Goal: Transaction & Acquisition: Download file/media

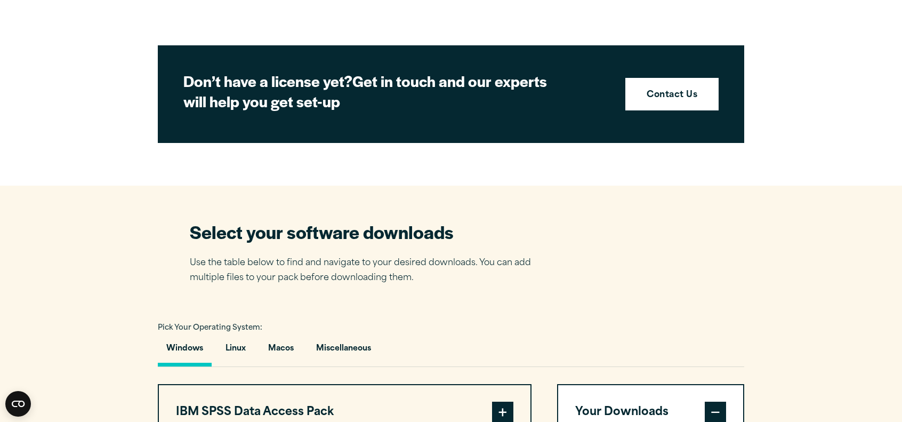
scroll to position [267, 0]
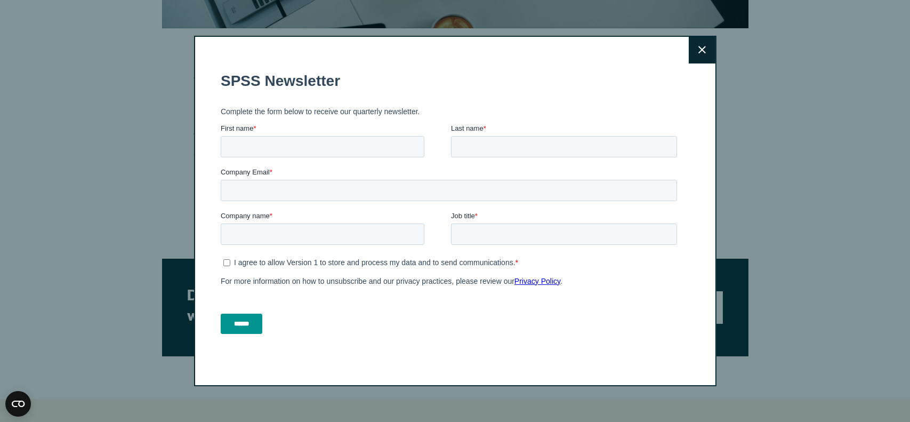
click at [698, 50] on icon at bounding box center [701, 50] width 7 height 8
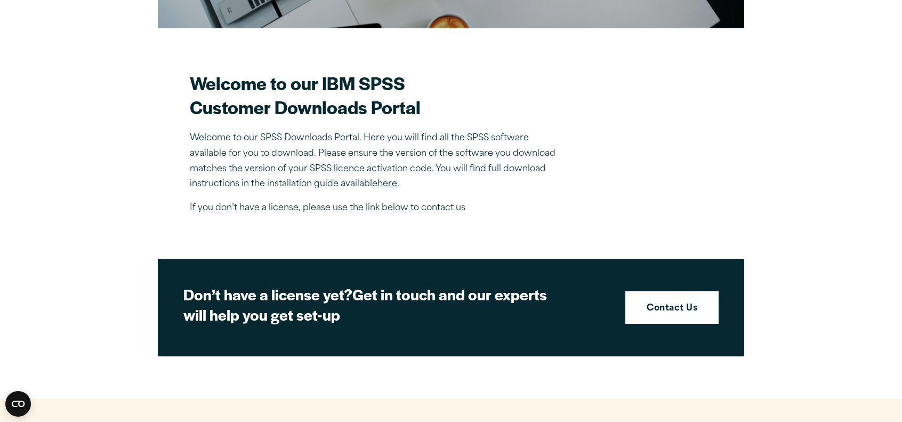
click at [388, 183] on link "here" at bounding box center [387, 184] width 20 height 9
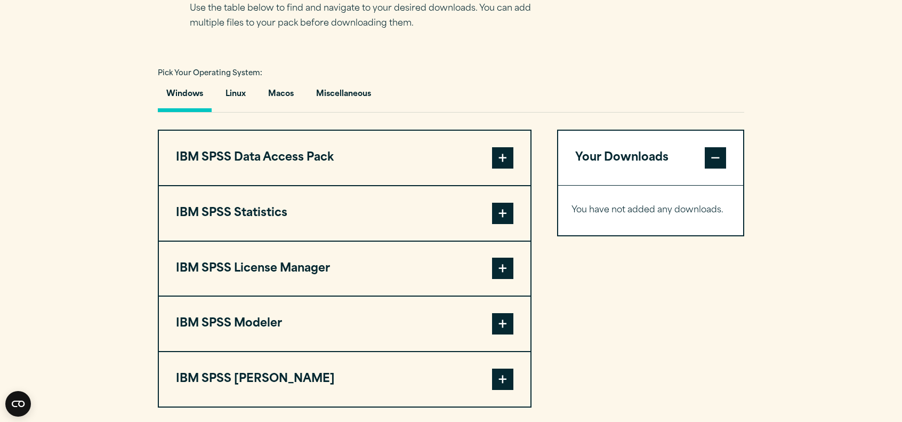
scroll to position [800, 0]
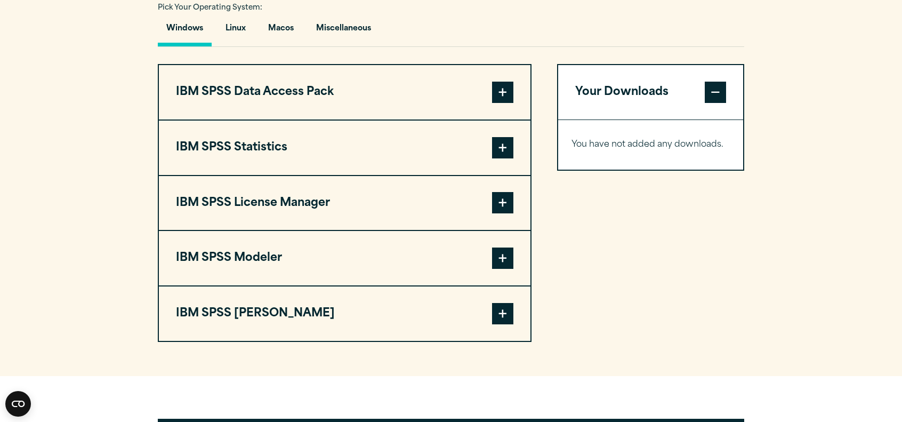
click at [507, 145] on span at bounding box center [502, 147] width 21 height 21
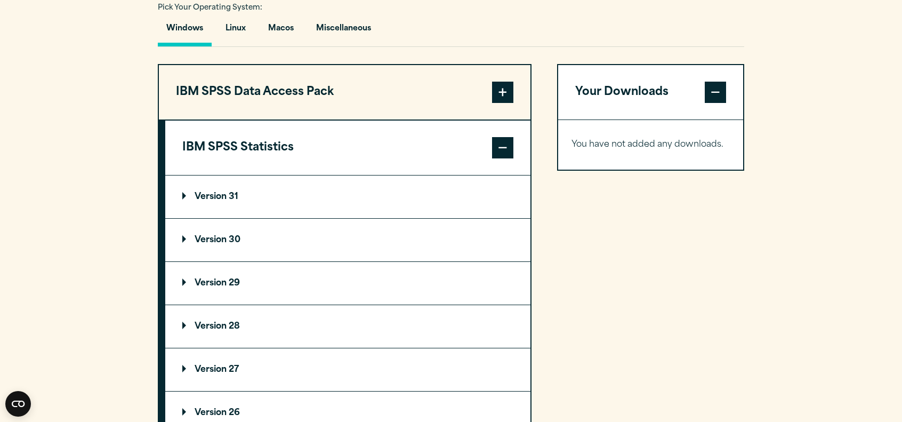
click at [268, 193] on summary "Version 31" at bounding box center [347, 196] width 365 height 43
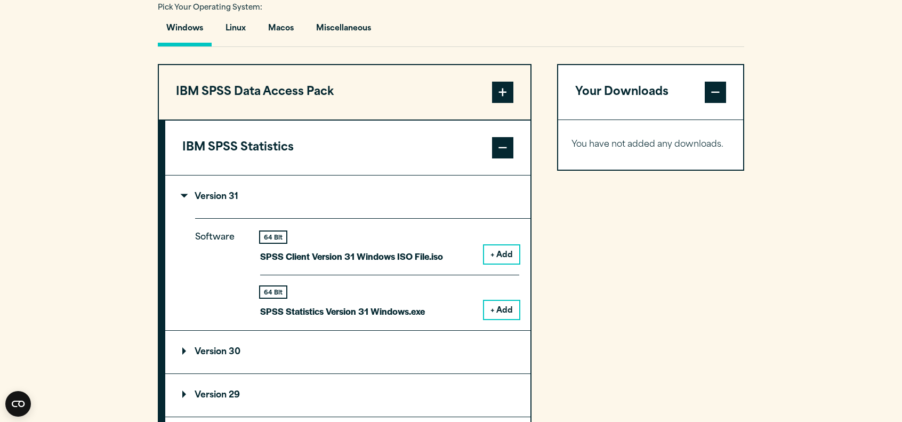
click at [499, 311] on button "+ Add" at bounding box center [501, 310] width 35 height 18
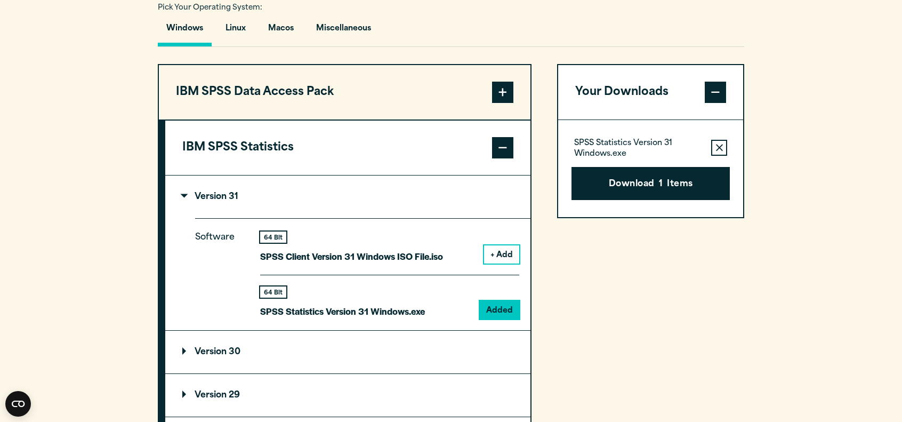
click at [503, 253] on button "+ Add" at bounding box center [501, 254] width 35 height 18
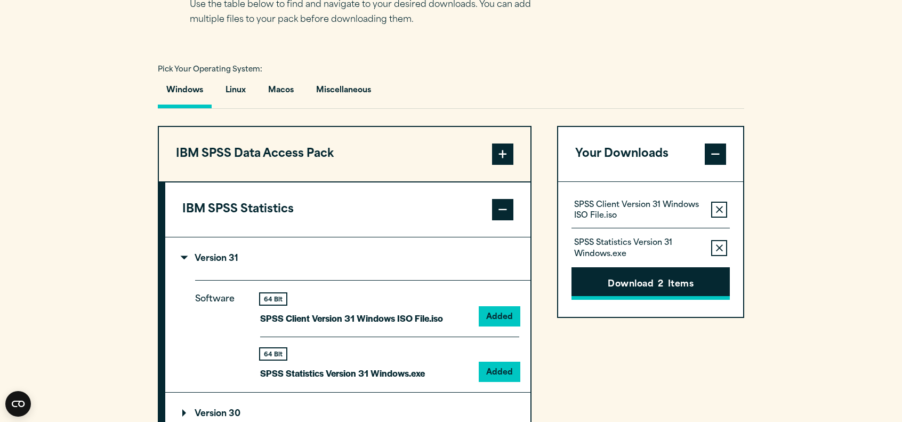
scroll to position [746, 0]
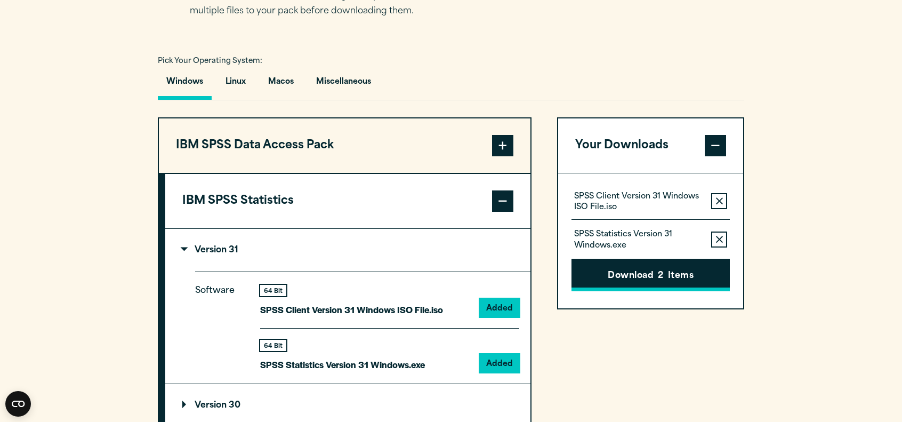
click at [660, 280] on span "2" at bounding box center [660, 276] width 5 height 14
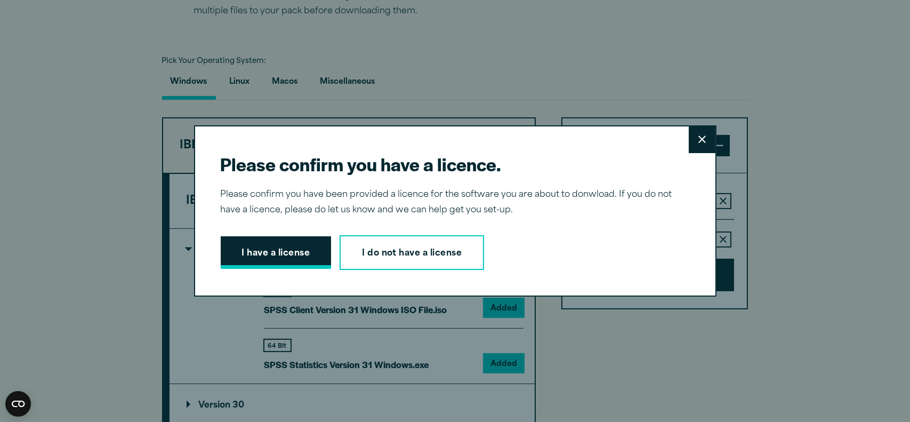
click at [285, 257] on button "I have a license" at bounding box center [276, 252] width 111 height 33
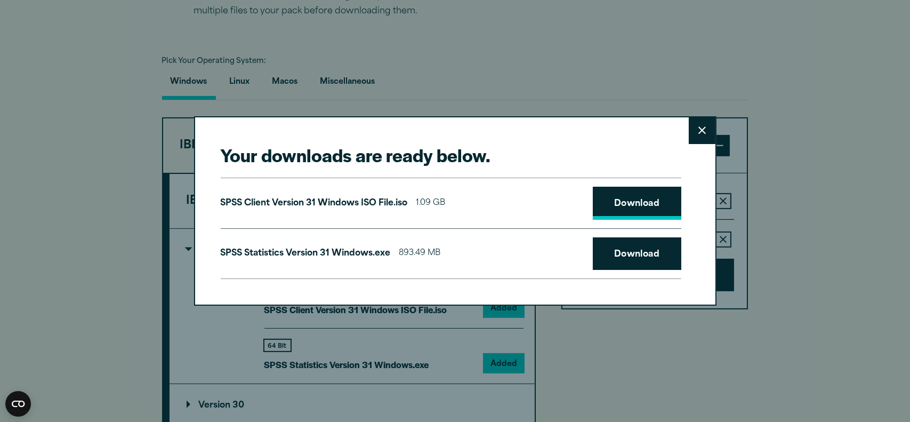
click at [614, 203] on link "Download" at bounding box center [637, 203] width 89 height 33
click at [625, 253] on link "Download" at bounding box center [637, 253] width 89 height 33
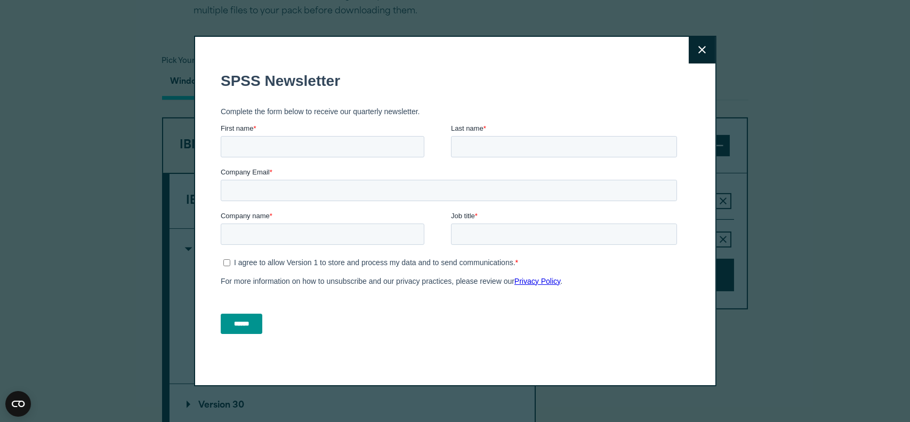
click at [698, 51] on icon at bounding box center [701, 50] width 7 height 8
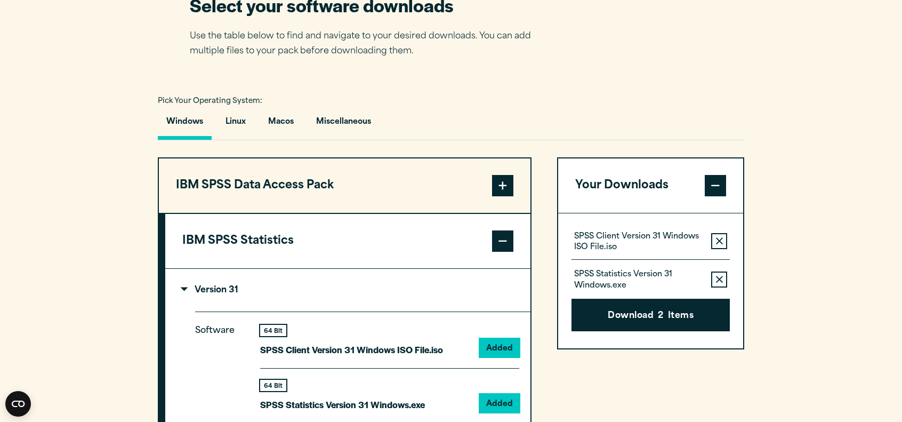
scroll to position [693, 0]
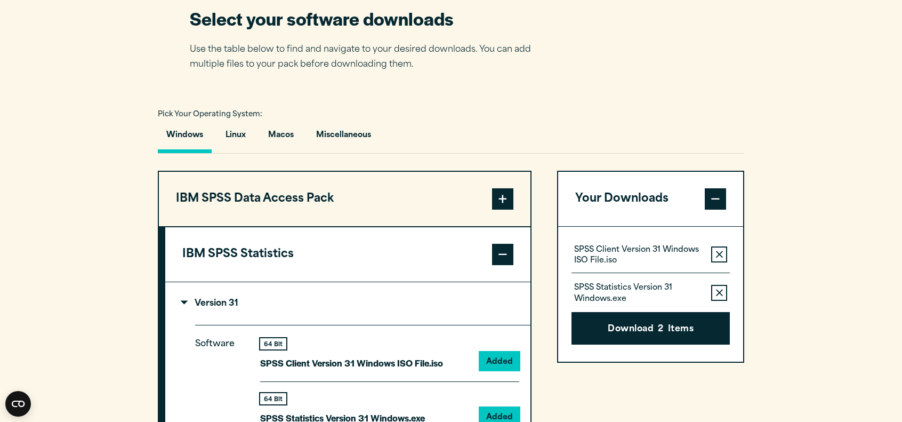
click at [504, 196] on span at bounding box center [502, 198] width 21 height 21
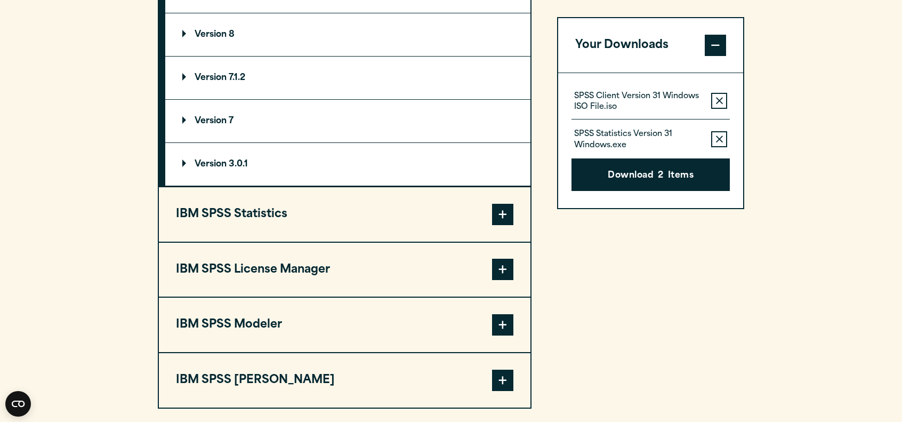
scroll to position [960, 0]
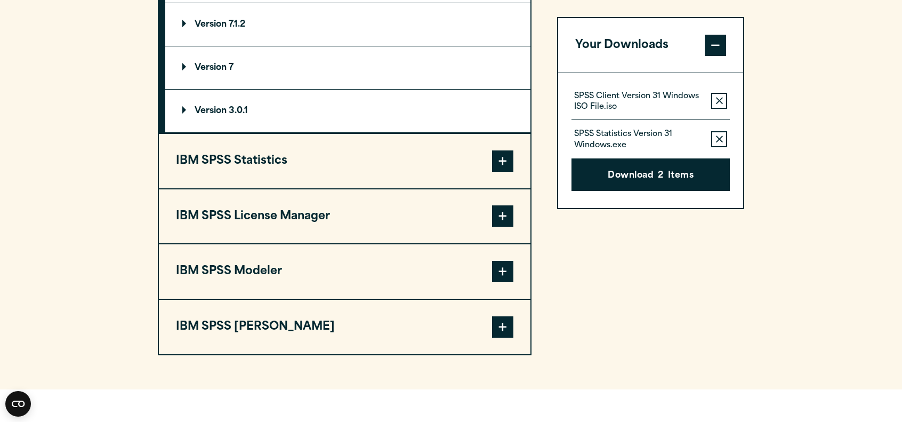
click at [502, 215] on span at bounding box center [502, 215] width 21 height 21
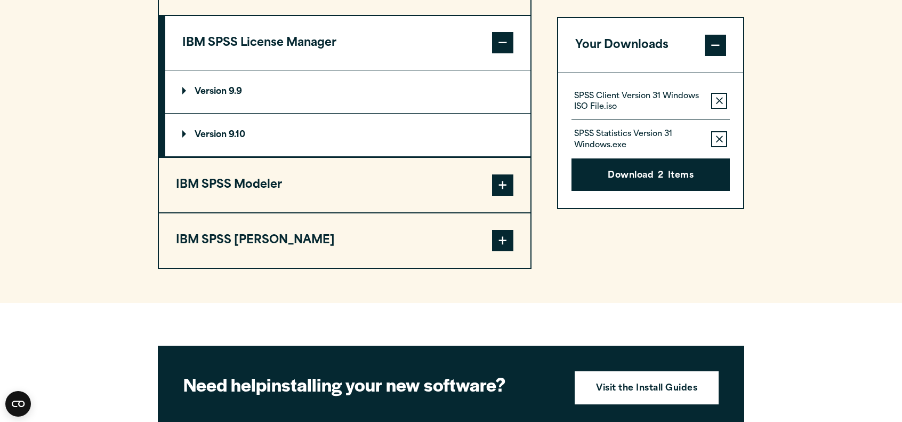
click at [301, 141] on summary "Version 9.10" at bounding box center [347, 135] width 365 height 43
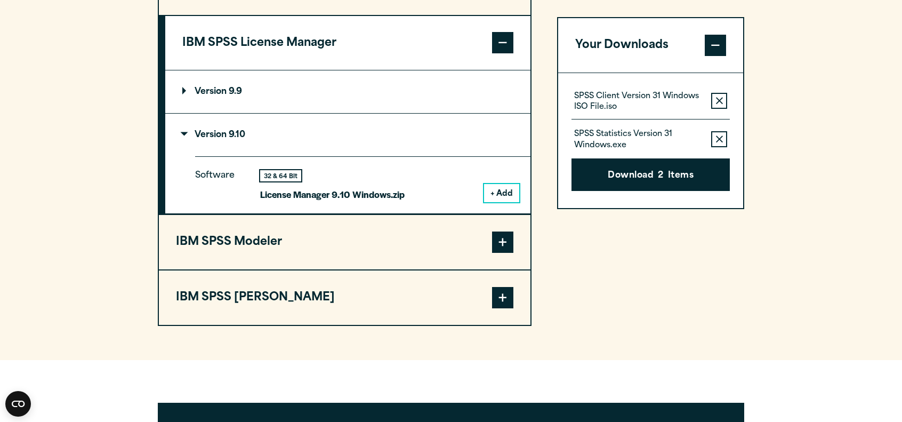
click at [496, 190] on button "+ Add" at bounding box center [501, 193] width 35 height 18
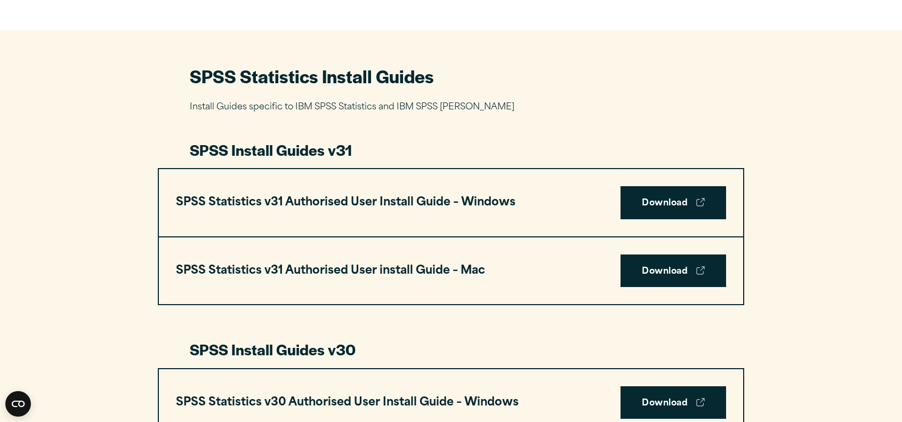
scroll to position [427, 0]
